Goal: Transaction & Acquisition: Purchase product/service

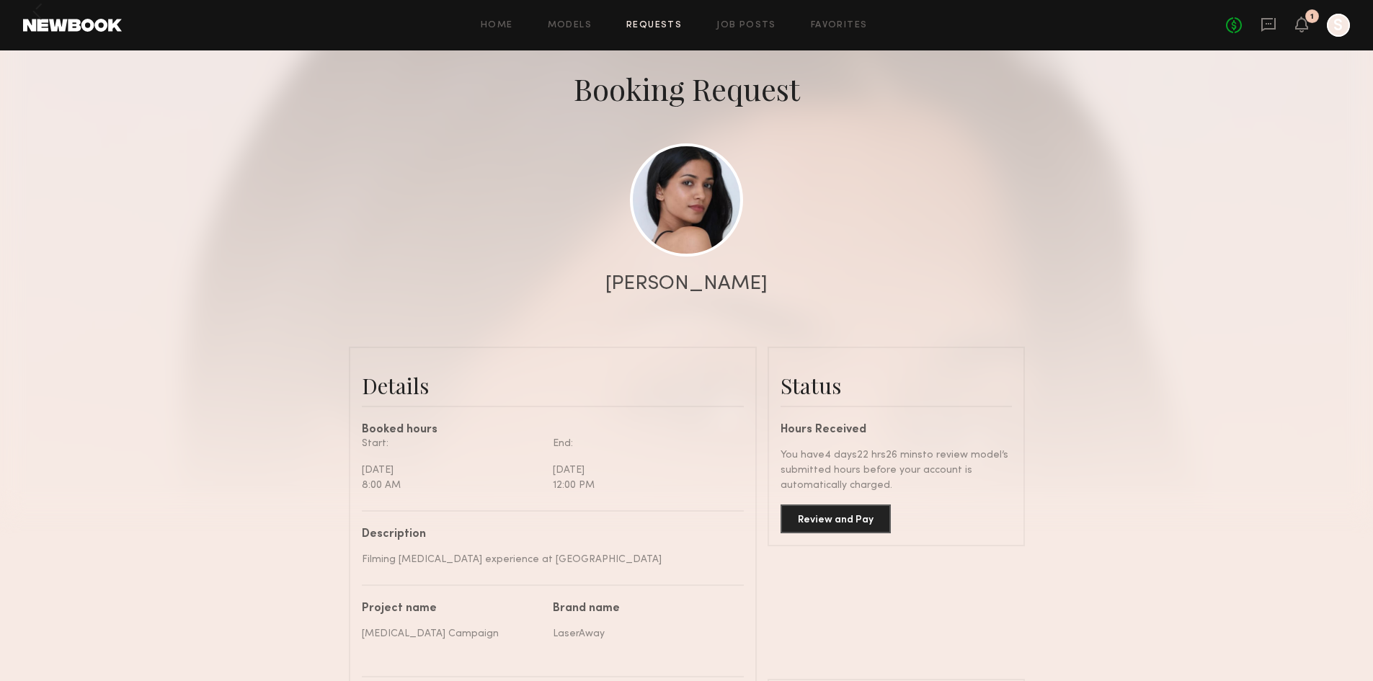
scroll to position [2096, 0]
click at [1309, 25] on div "No fees up to $5,000 1 S" at bounding box center [1288, 25] width 124 height 23
click at [1303, 22] on icon at bounding box center [1302, 24] width 12 height 10
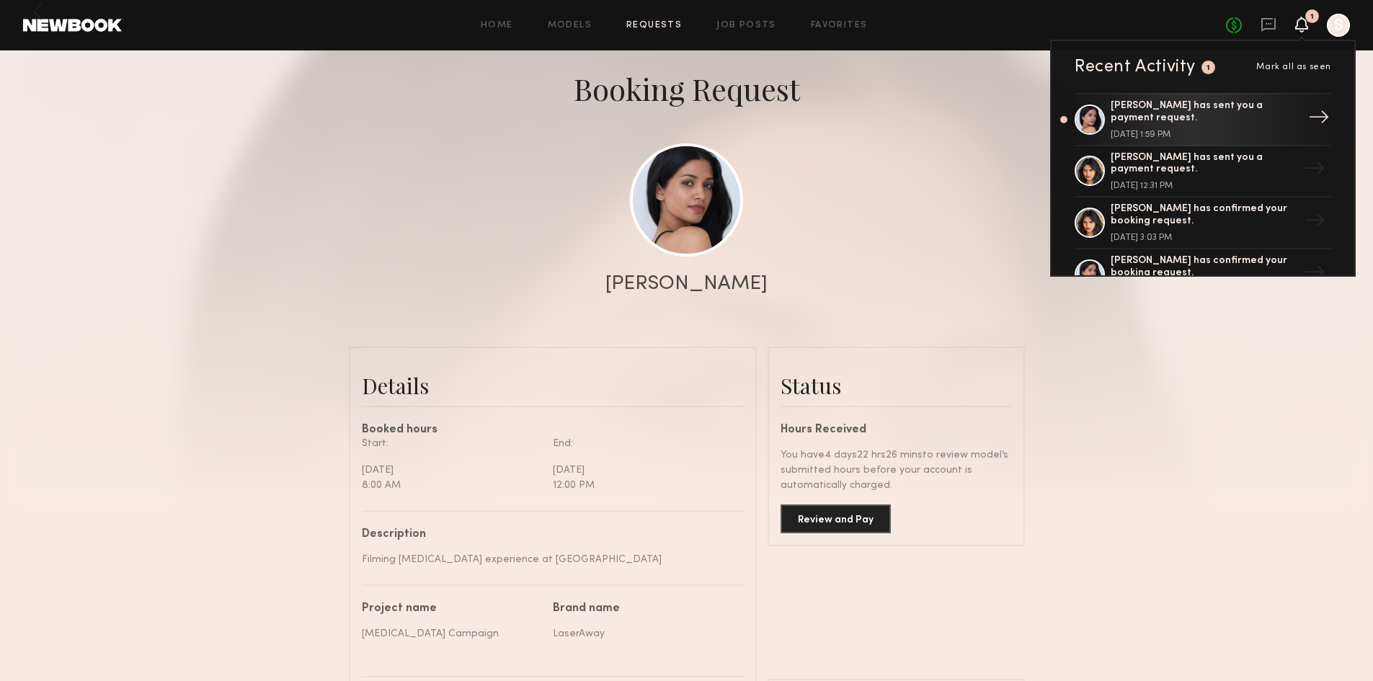
click at [1195, 109] on div "[PERSON_NAME] has sent you a payment request." at bounding box center [1204, 112] width 187 height 25
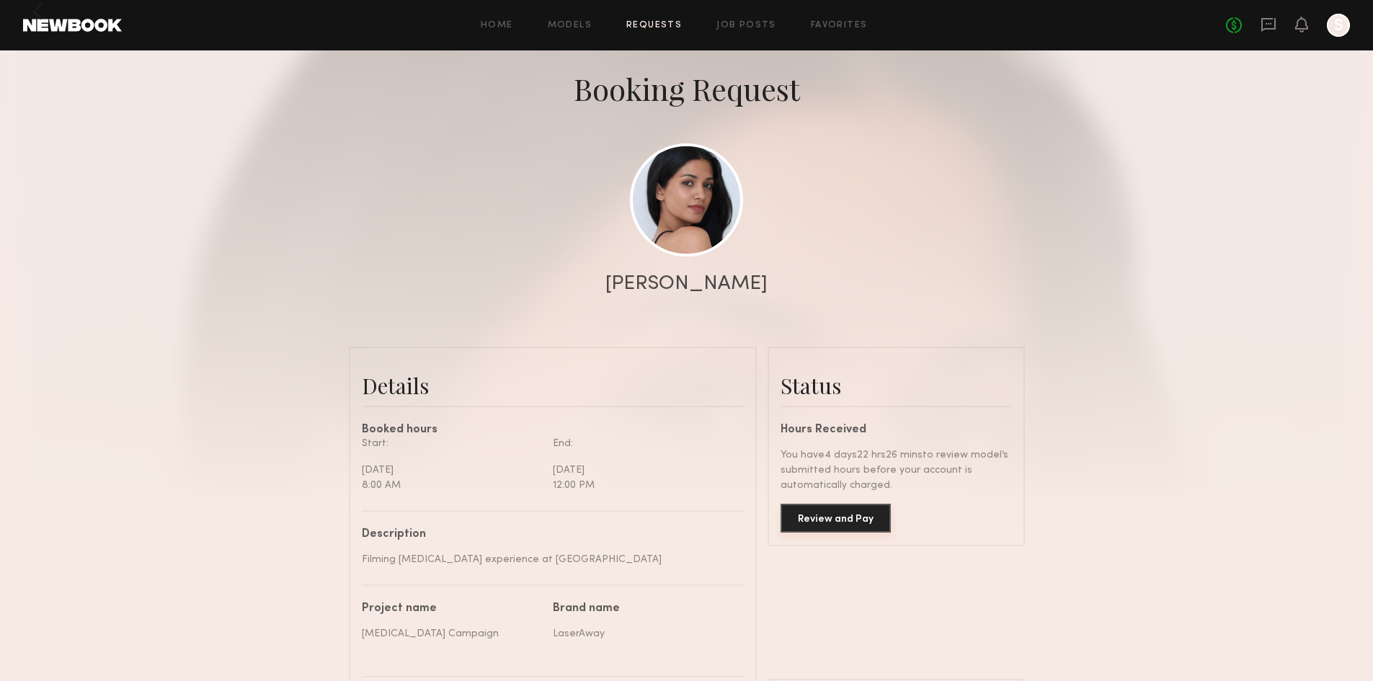
click at [836, 524] on button "Review and Pay" at bounding box center [836, 518] width 110 height 29
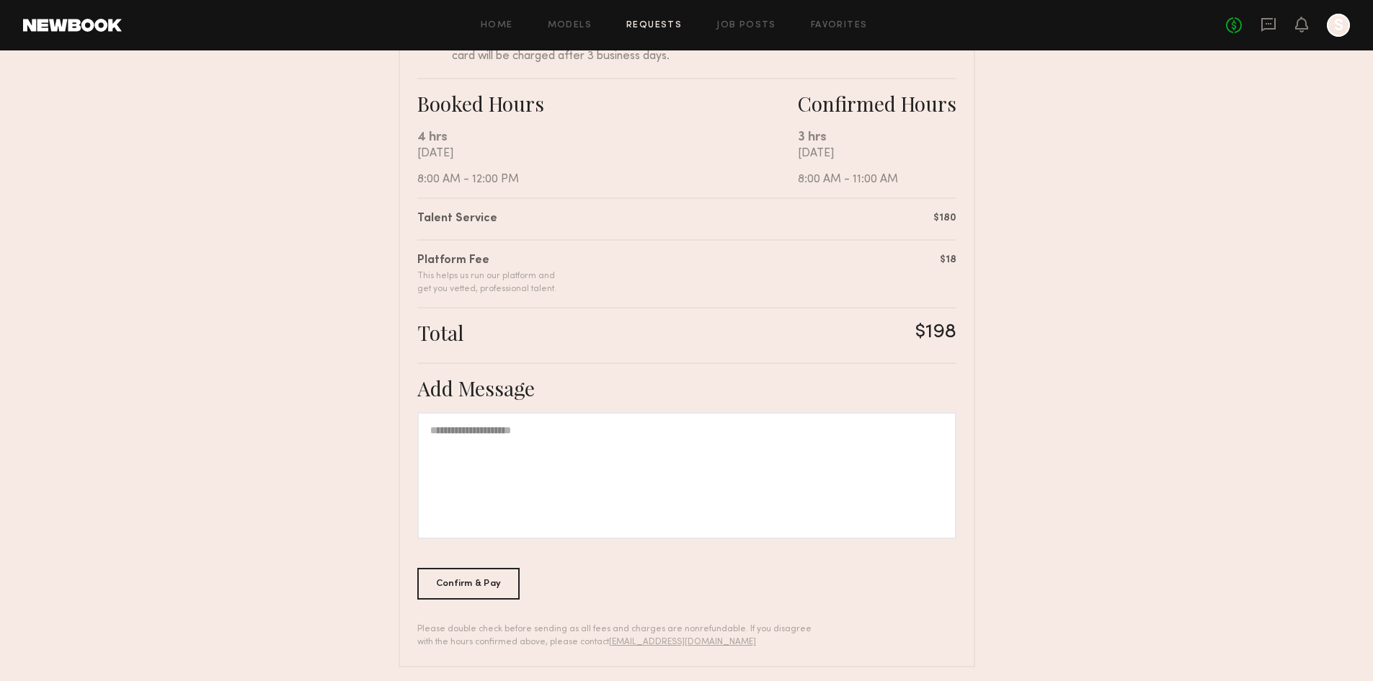
scroll to position [240, 0]
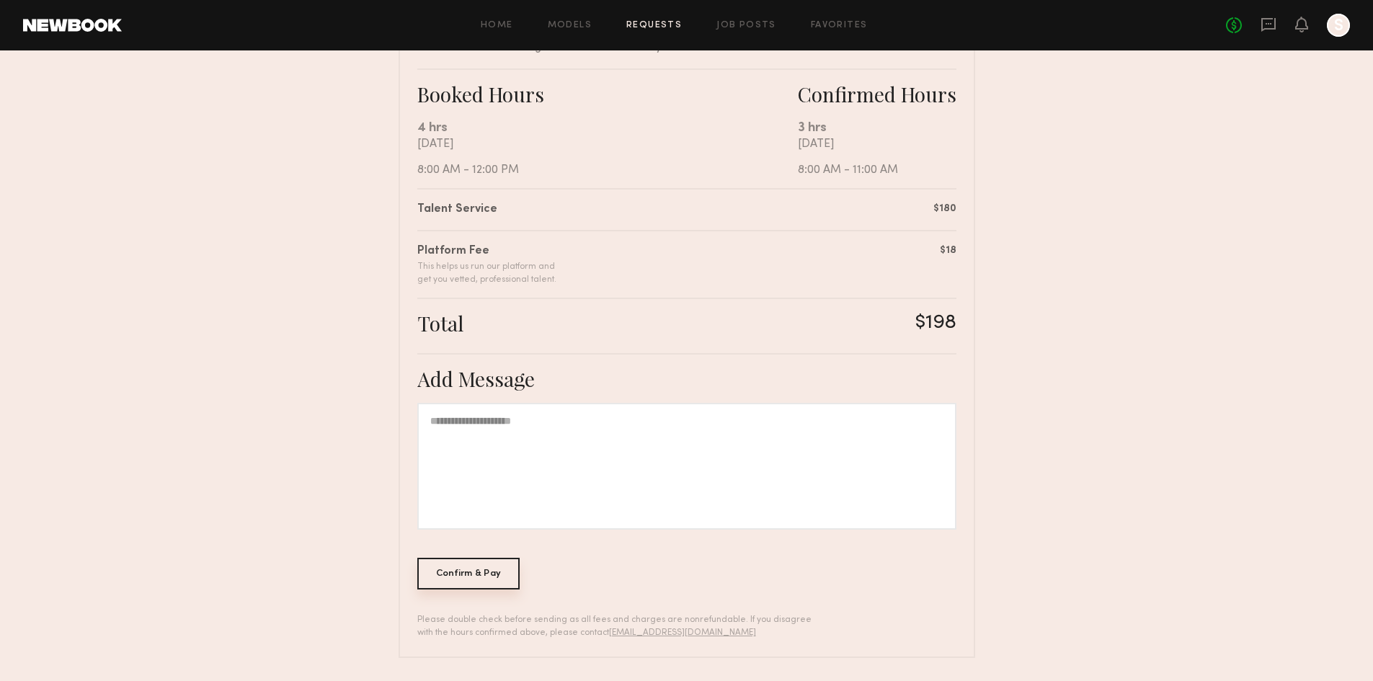
click at [483, 570] on div "Confirm & Pay" at bounding box center [468, 574] width 103 height 32
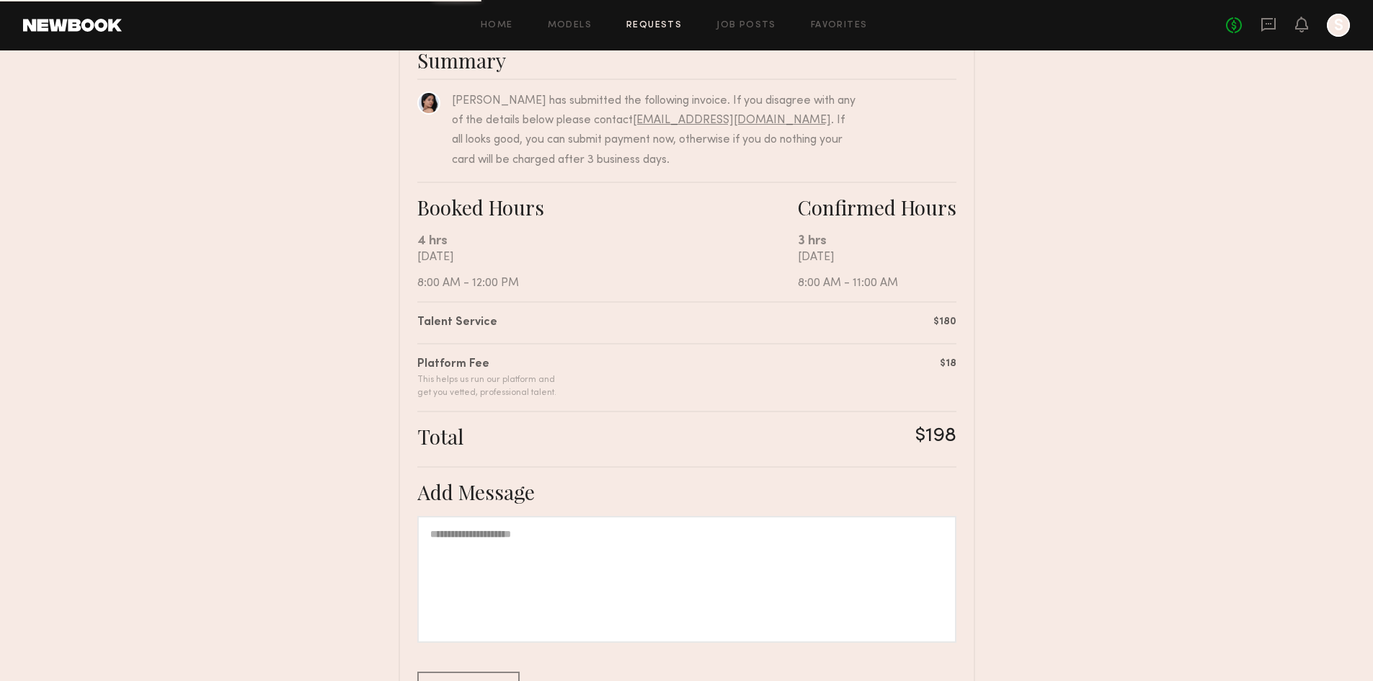
scroll to position [0, 0]
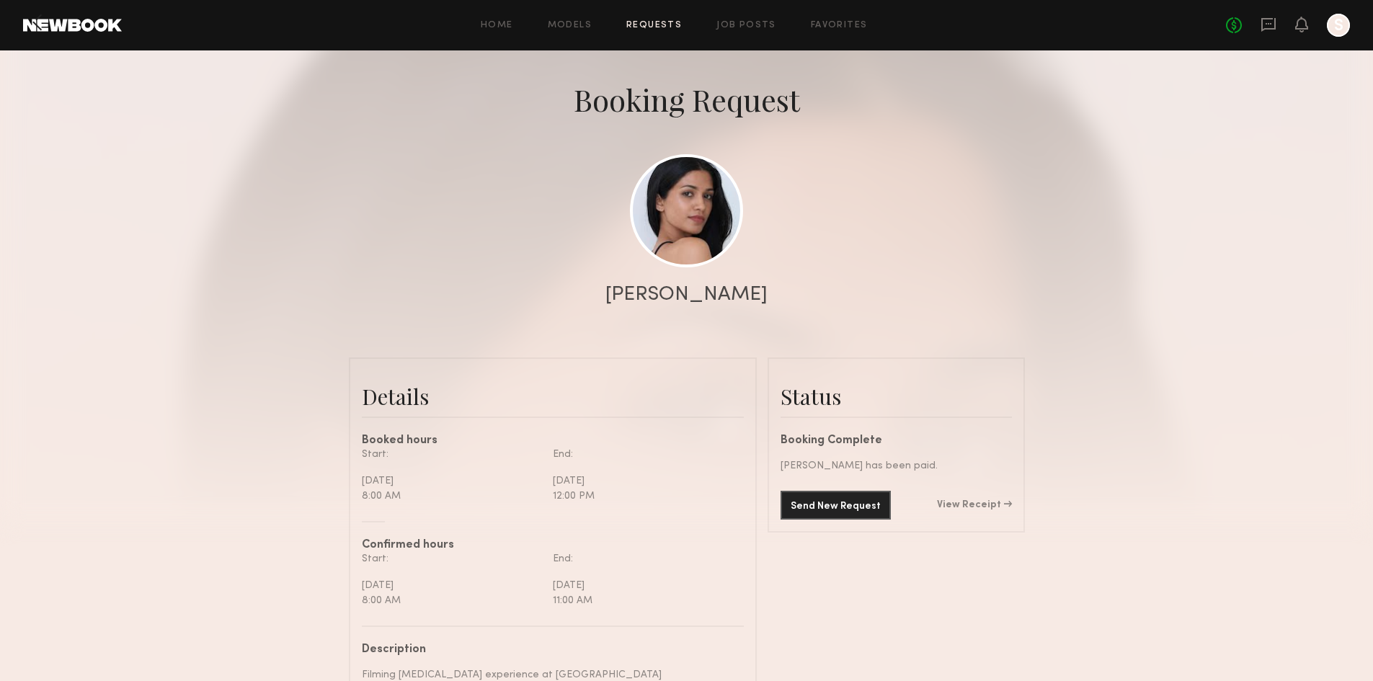
scroll to position [144, 0]
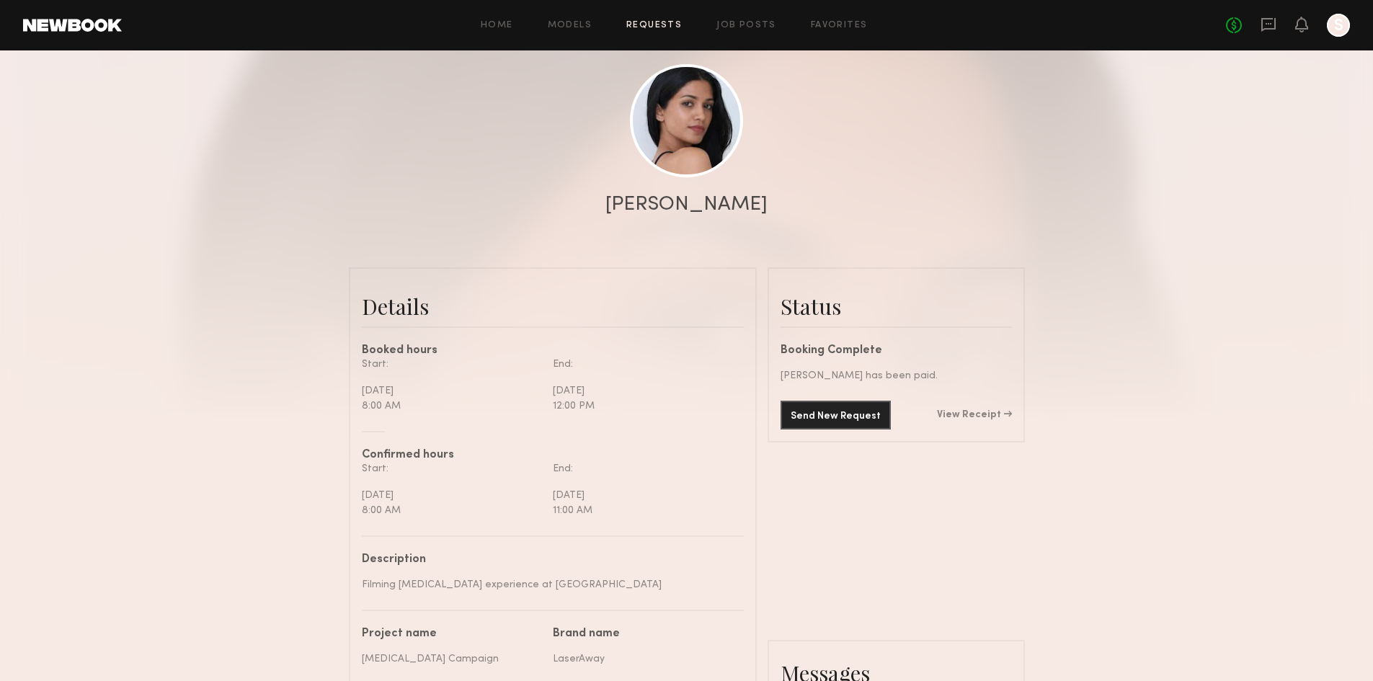
click at [965, 420] on link "View Receipt" at bounding box center [974, 415] width 75 height 10
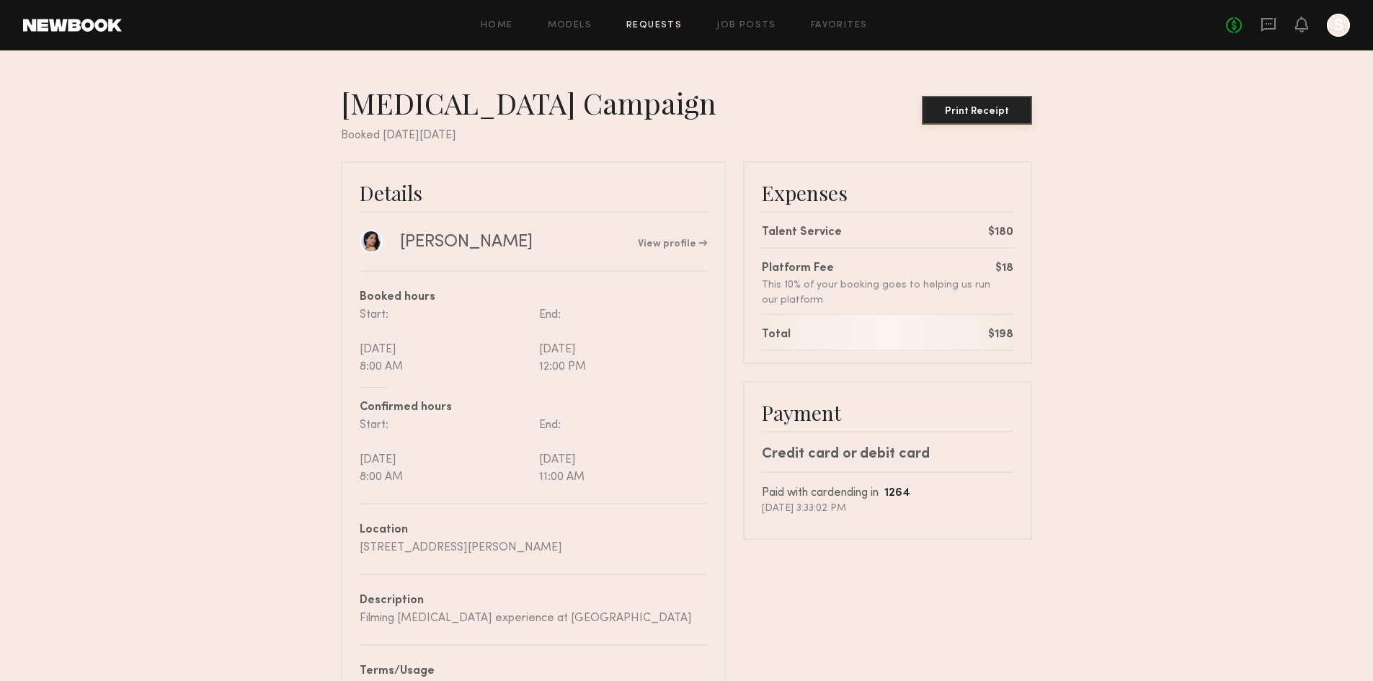
click at [968, 103] on button "Print Receipt" at bounding box center [977, 110] width 110 height 29
drag, startPoint x: 974, startPoint y: 109, endPoint x: 1022, endPoint y: 120, distance: 49.7
click at [1022, 120] on button "Print Receipt" at bounding box center [977, 110] width 110 height 29
